Goal: Check status: Check status

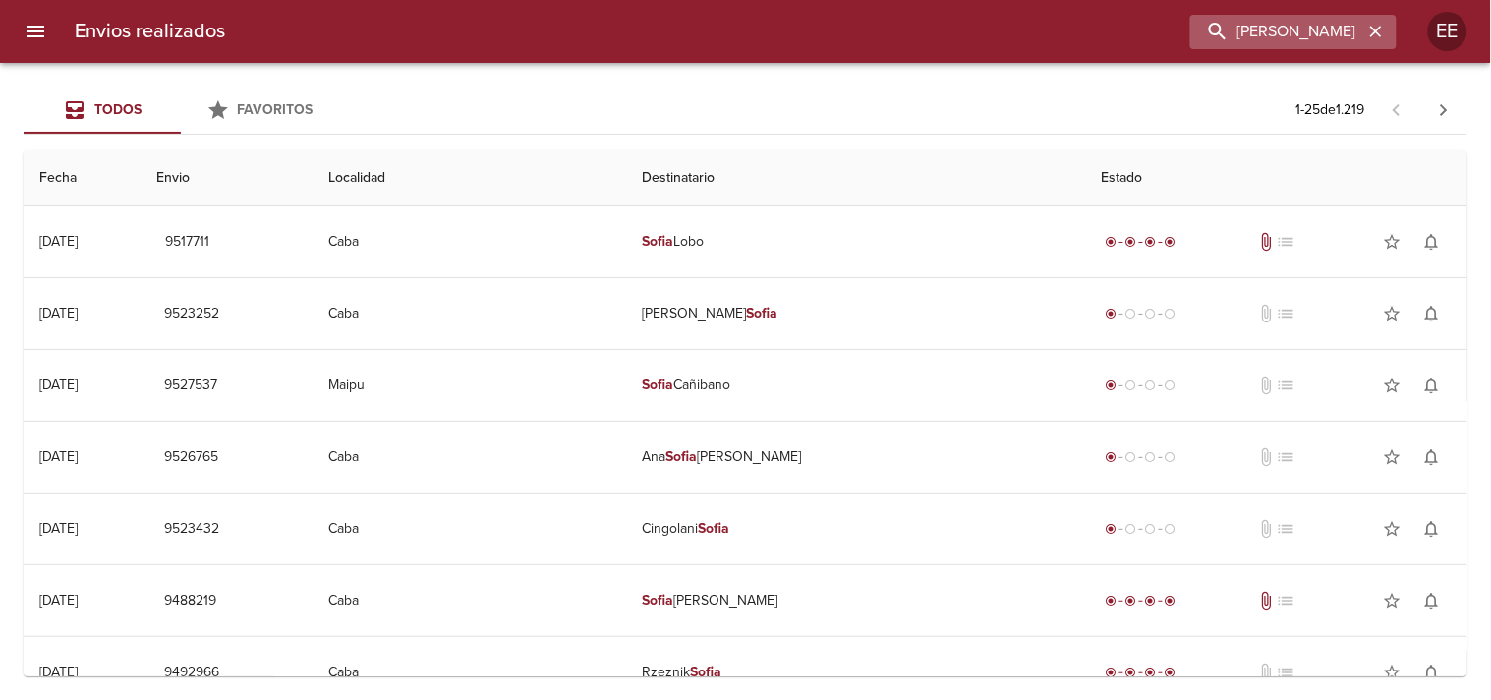
drag, startPoint x: 1302, startPoint y: 26, endPoint x: 1138, endPoint y: 18, distance: 164.3
click at [1190, 18] on input "[PERSON_NAME]" at bounding box center [1276, 32] width 173 height 34
type input "[PERSON_NAME]"
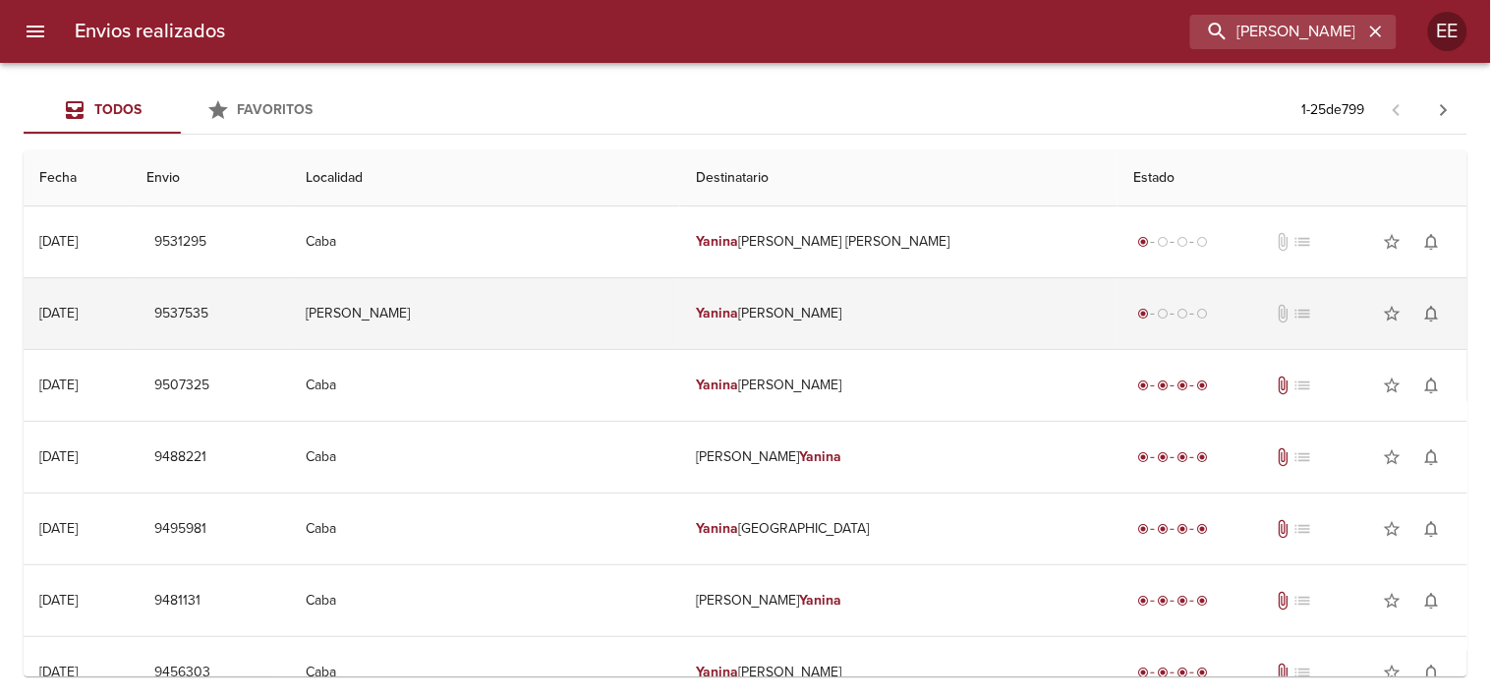
click at [824, 318] on td "[PERSON_NAME]" at bounding box center [898, 313] width 437 height 71
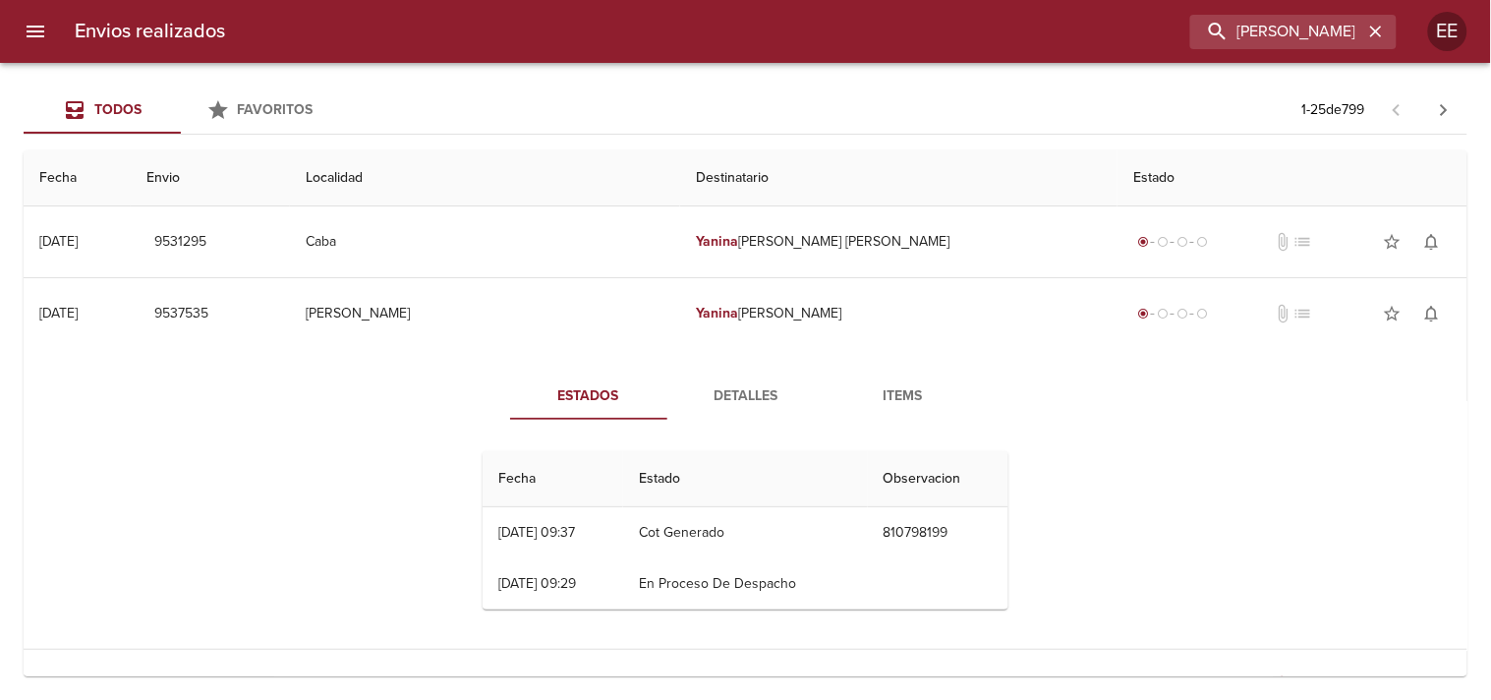
click at [745, 399] on span "Detalles" at bounding box center [746, 396] width 134 height 25
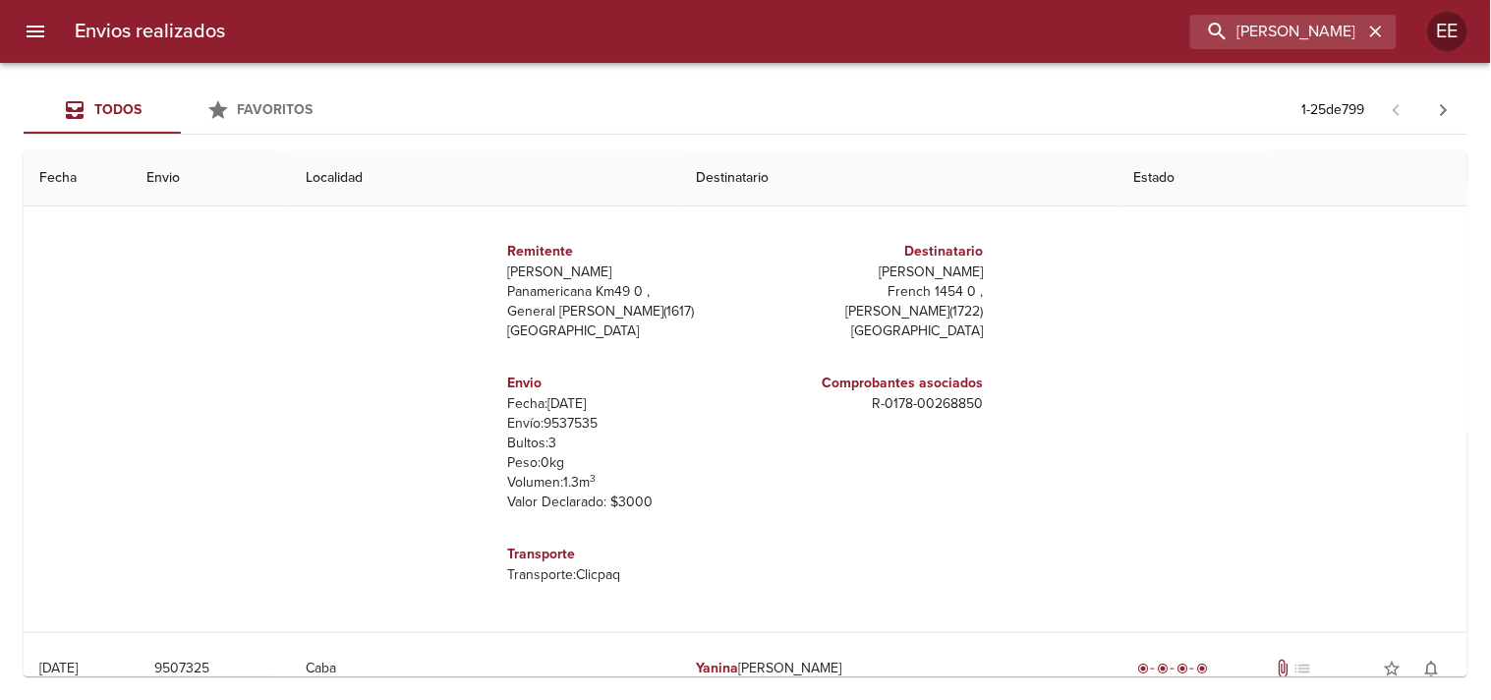
scroll to position [109, 0]
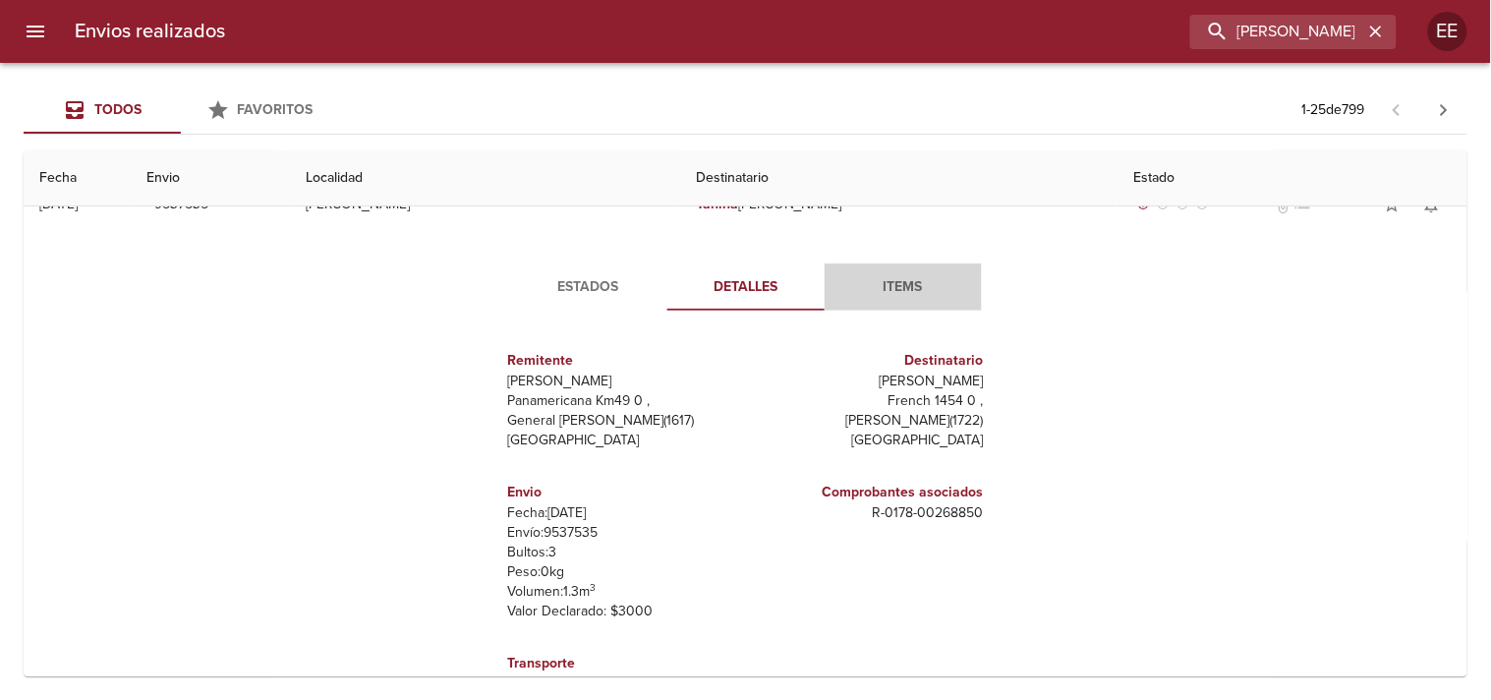
click at [888, 285] on span "Items" at bounding box center [904, 287] width 134 height 25
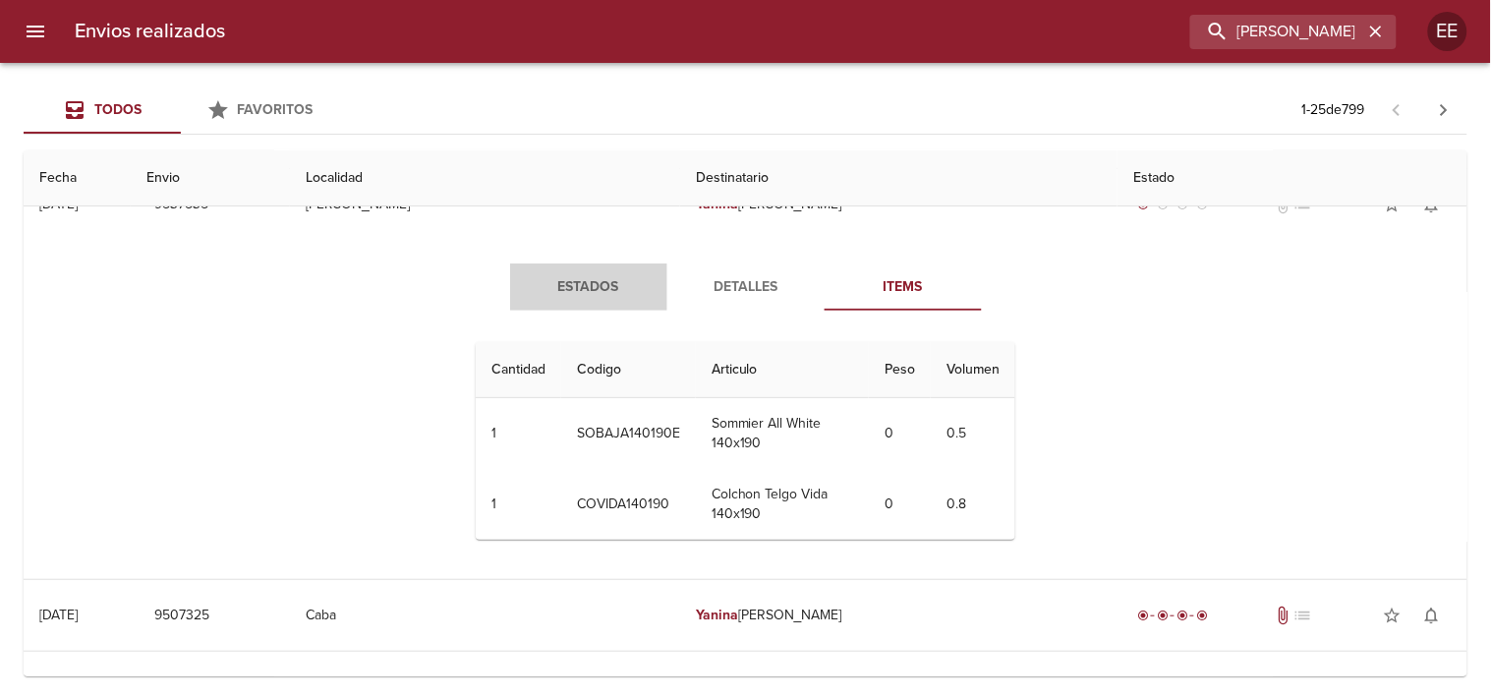
click at [591, 296] on span "Estados" at bounding box center [589, 287] width 134 height 25
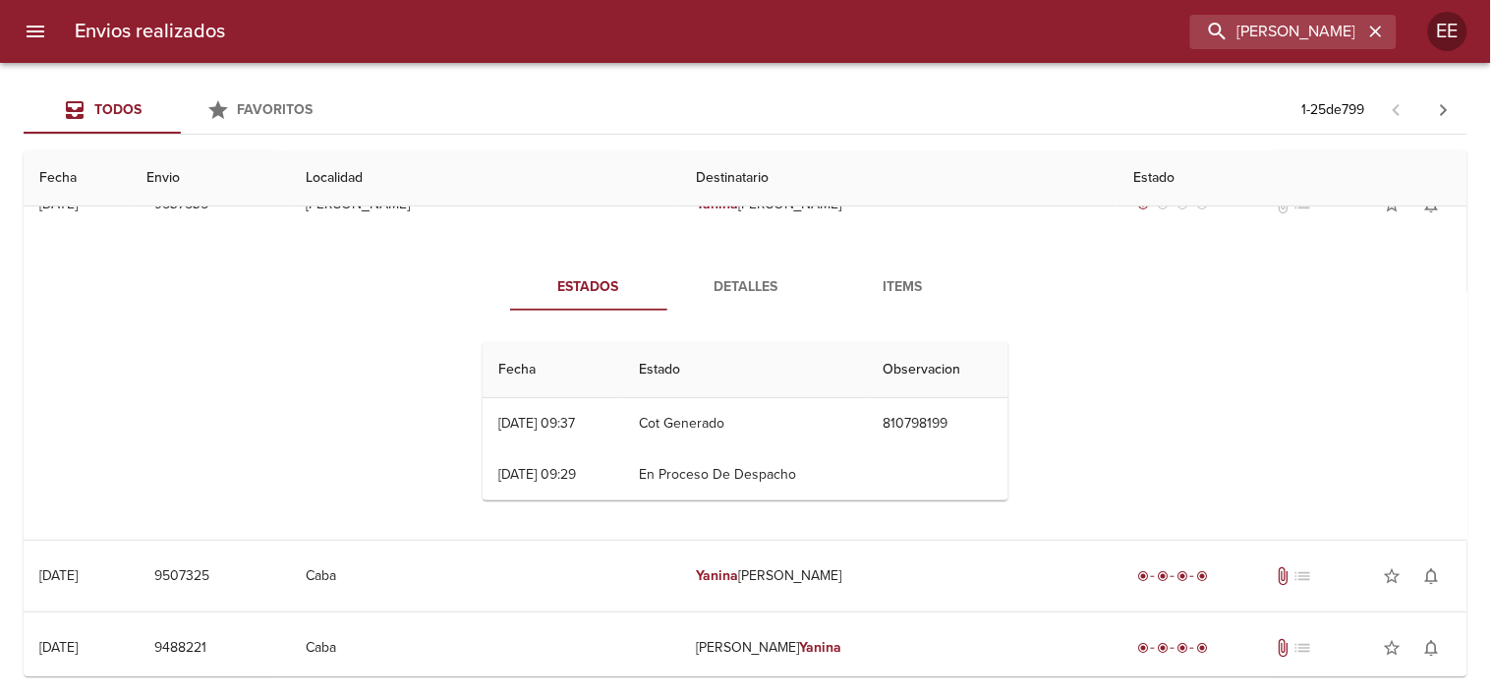
scroll to position [0, 0]
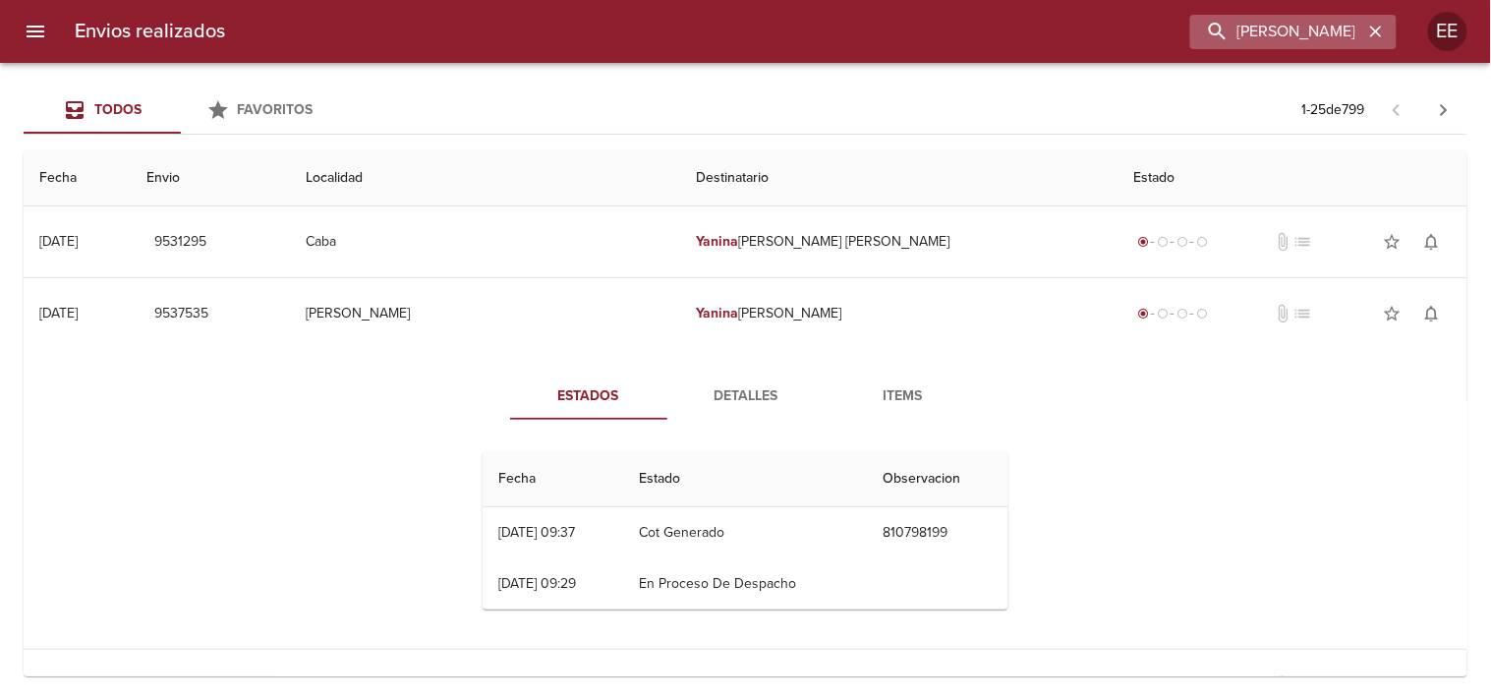
click at [1383, 34] on icon "button" at bounding box center [1376, 32] width 20 height 20
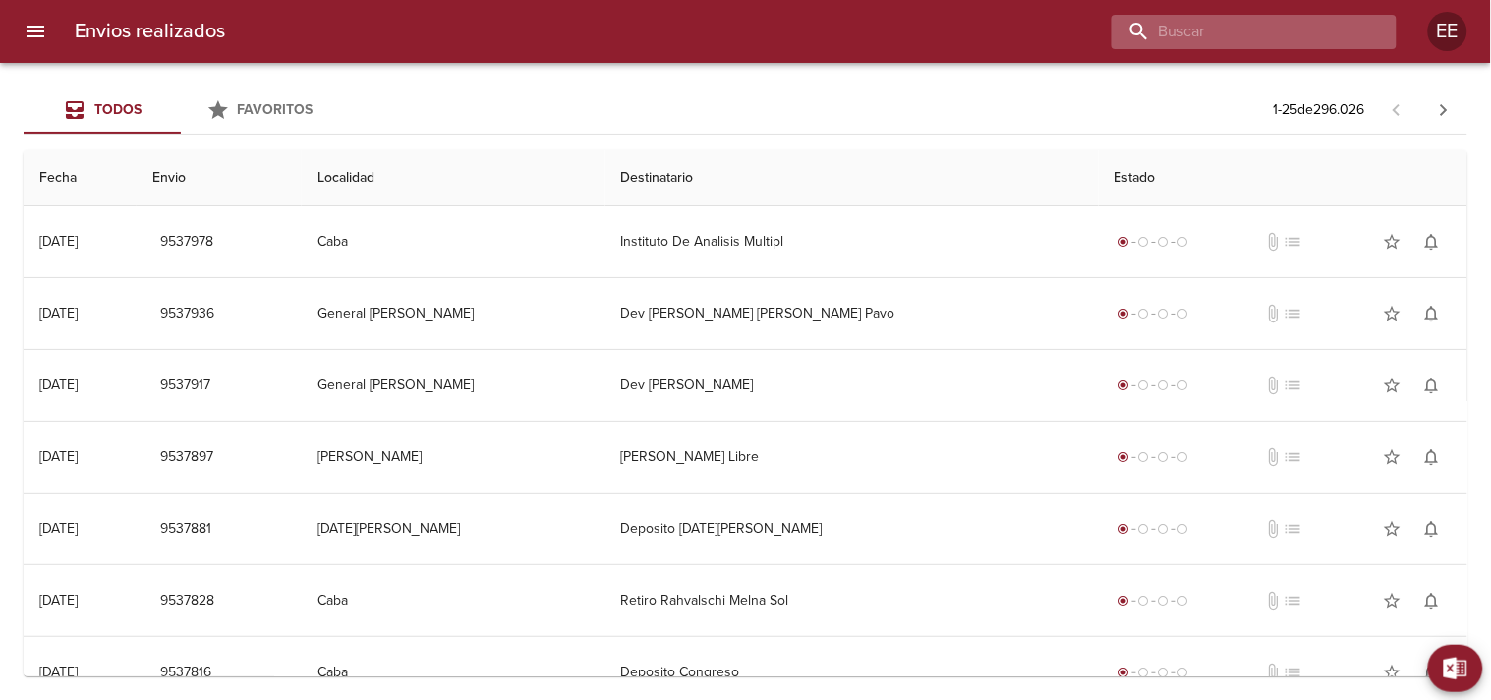
click at [1275, 29] on input "buscar" at bounding box center [1238, 32] width 252 height 34
type input "9532978"
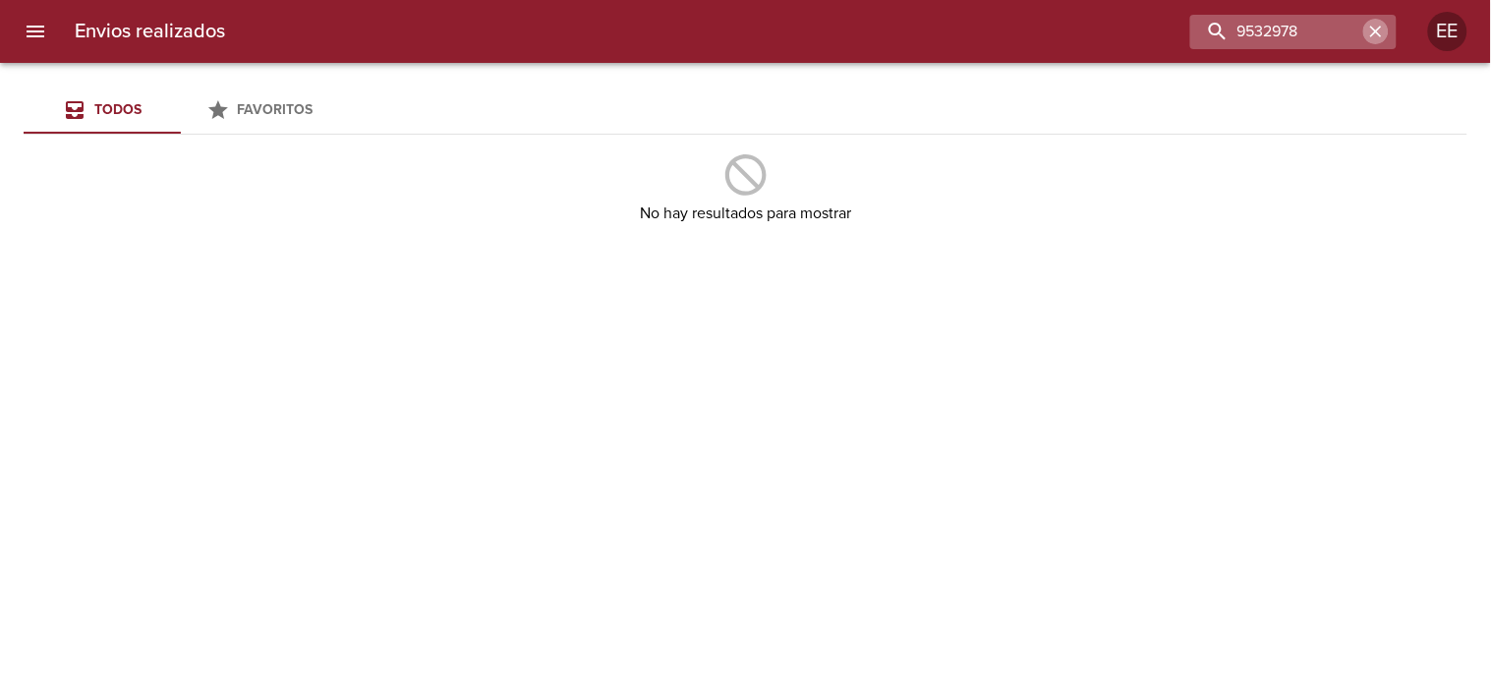
click at [1380, 28] on icon "button" at bounding box center [1376, 32] width 12 height 12
